Goal: Task Accomplishment & Management: Complete application form

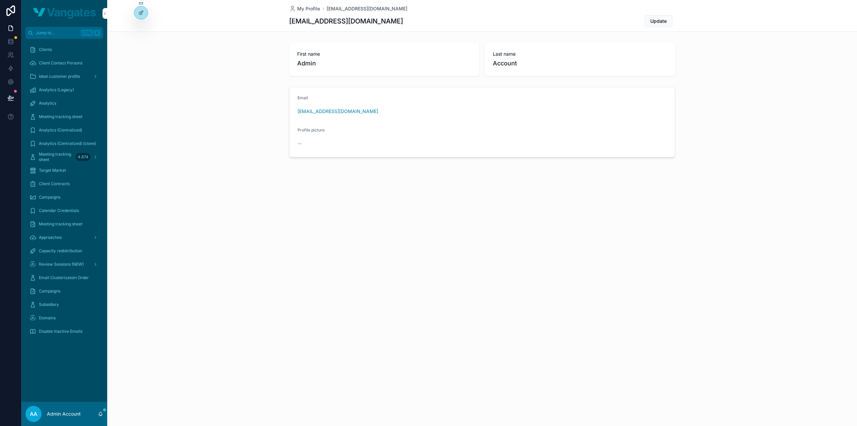
click at [63, 277] on span "Email Clusterizatoin Order" at bounding box center [64, 277] width 50 height 5
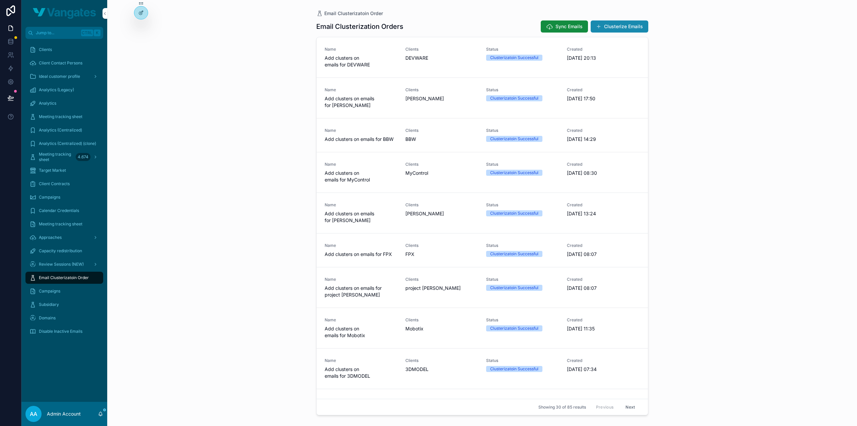
click at [626, 27] on button "Clusterize Emails" at bounding box center [620, 26] width 58 height 12
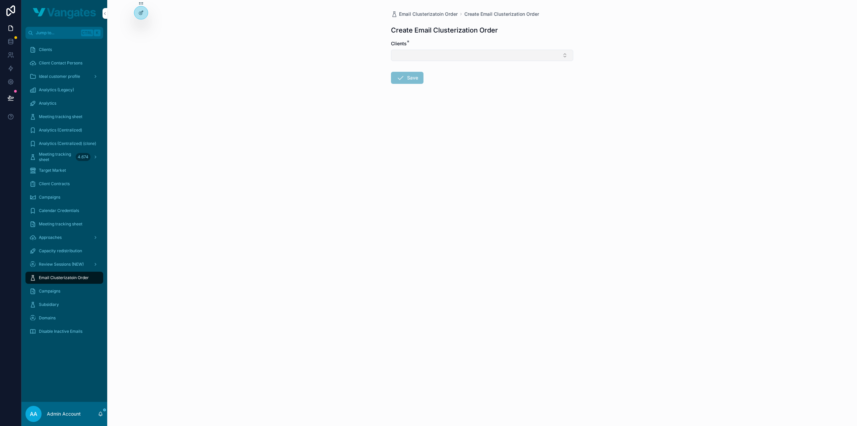
click at [486, 58] on button "Select Button" at bounding box center [482, 55] width 182 height 11
type input "***"
click at [472, 79] on div "AFFINITY" at bounding box center [482, 81] width 93 height 11
click at [401, 79] on icon "scrollable content" at bounding box center [401, 79] width 8 height 8
